Goal: Task Accomplishment & Management: Complete application form

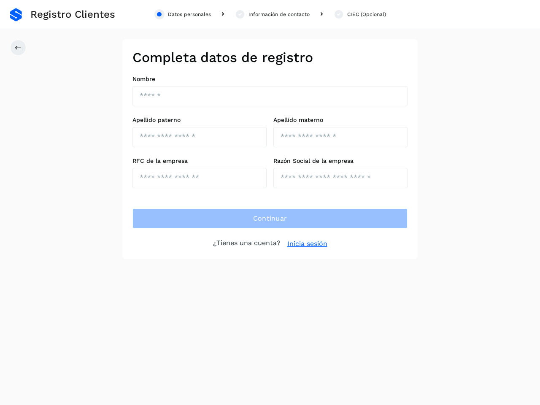
click at [183, 14] on div "Datos personales" at bounding box center [189, 15] width 43 height 8
click at [272, 14] on div "Información de contacto" at bounding box center [278, 15] width 61 height 8
click at [359, 14] on div "CIEC (Opcional)" at bounding box center [366, 15] width 39 height 8
click at [18, 48] on icon at bounding box center [18, 47] width 7 height 7
